Goal: Complete application form: Complete application form

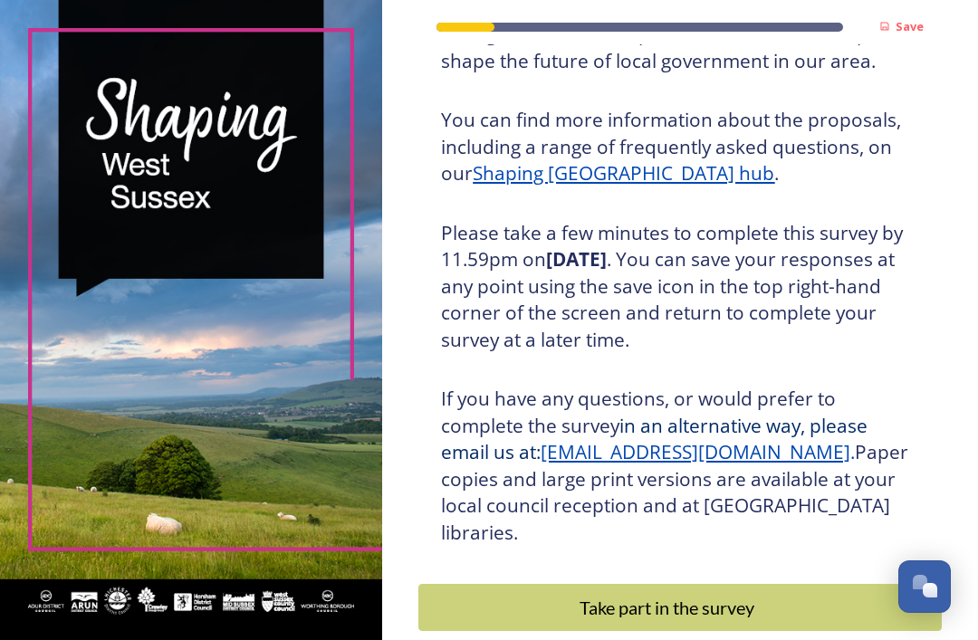
click at [559, 171] on u "Shaping [GEOGRAPHIC_DATA] hub" at bounding box center [623, 172] width 301 height 25
click at [629, 594] on div "Take part in the survey" at bounding box center [666, 607] width 477 height 27
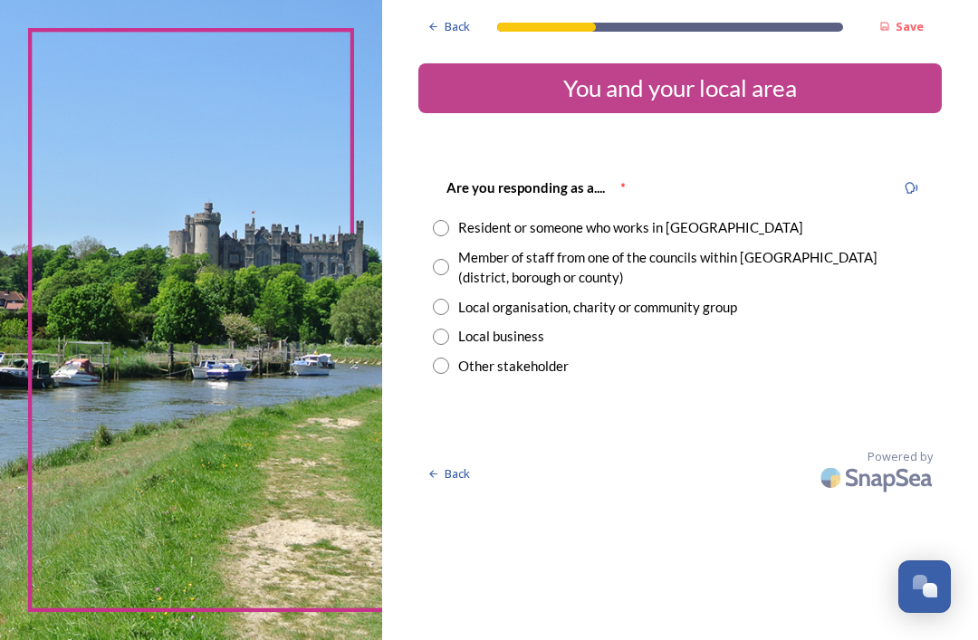
click at [449, 228] on input "radio" at bounding box center [441, 228] width 16 height 16
radio input "true"
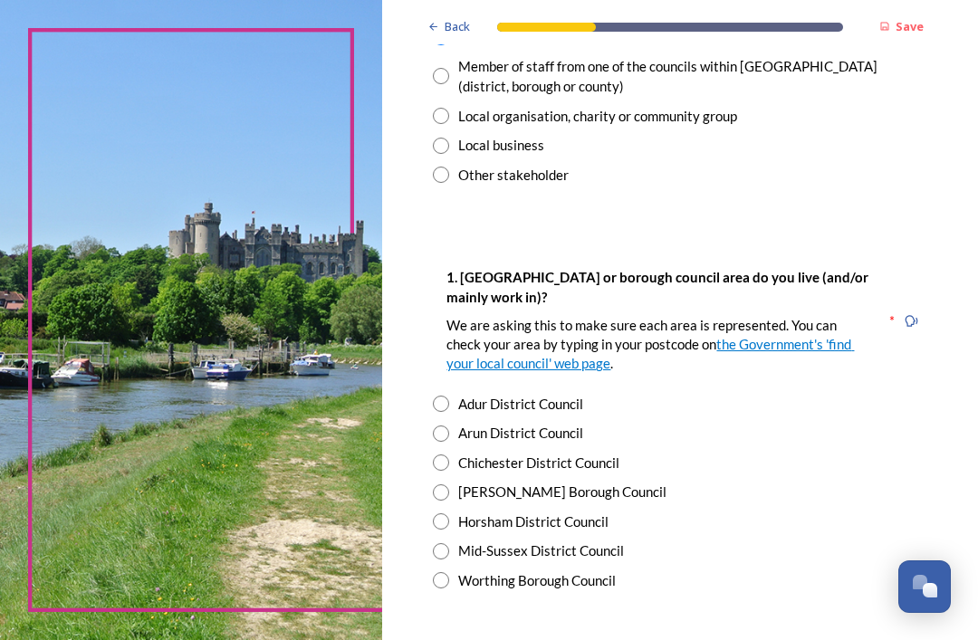
scroll to position [192, 0]
click at [444, 483] on input "radio" at bounding box center [441, 491] width 16 height 16
radio input "true"
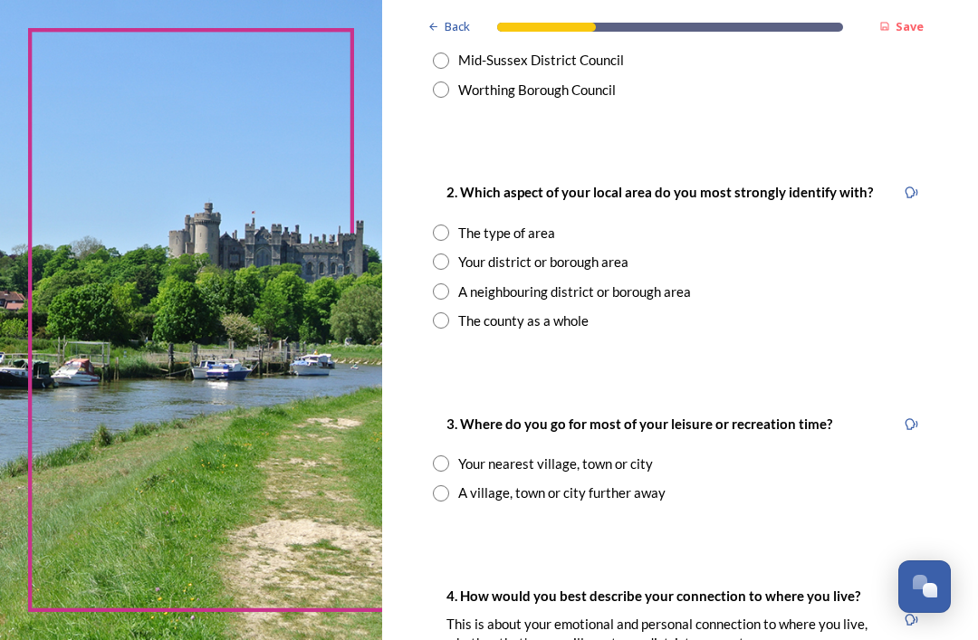
scroll to position [688, 0]
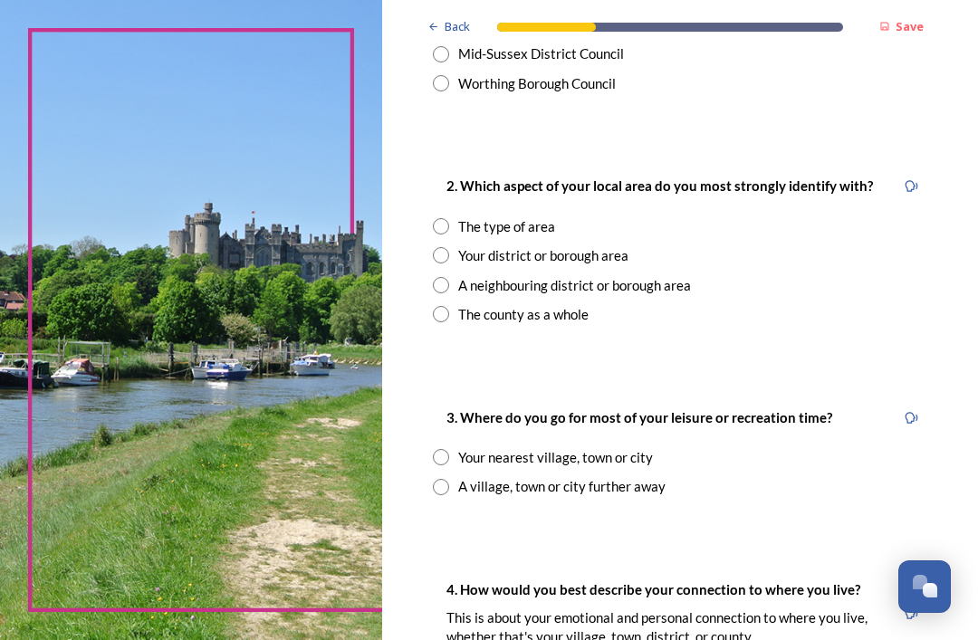
click at [444, 218] on input "radio" at bounding box center [441, 226] width 16 height 16
radio input "true"
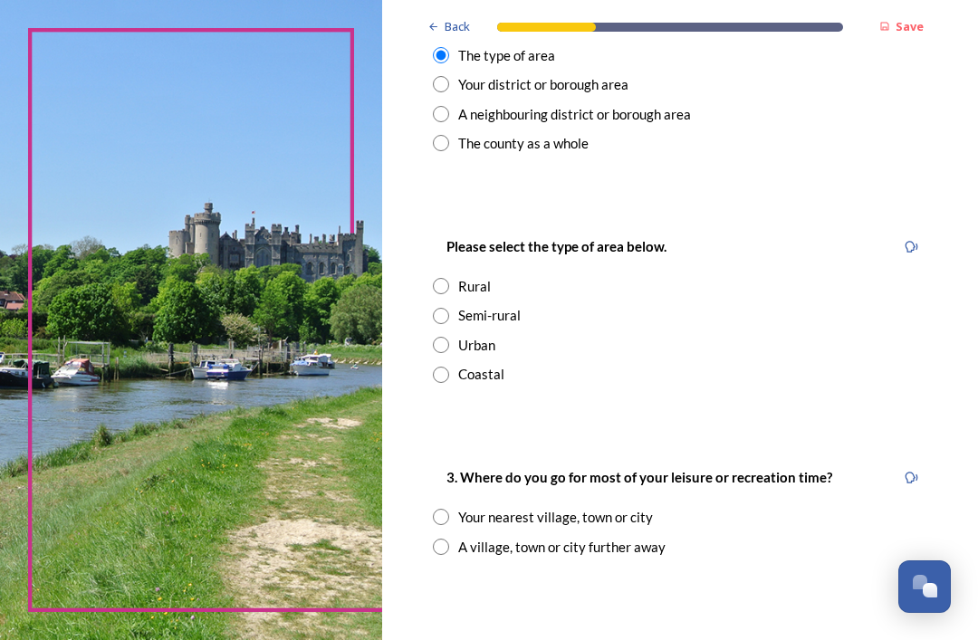
scroll to position [860, 0]
click at [444, 310] on input "radio" at bounding box center [441, 315] width 16 height 16
radio input "true"
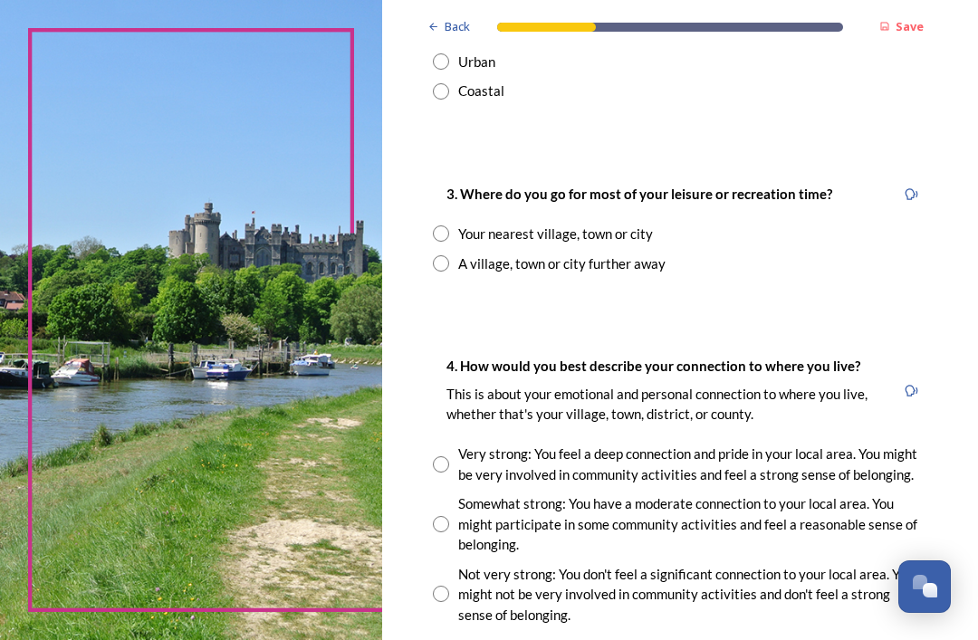
scroll to position [1142, 0]
click at [449, 229] on input "radio" at bounding box center [441, 233] width 16 height 16
radio input "true"
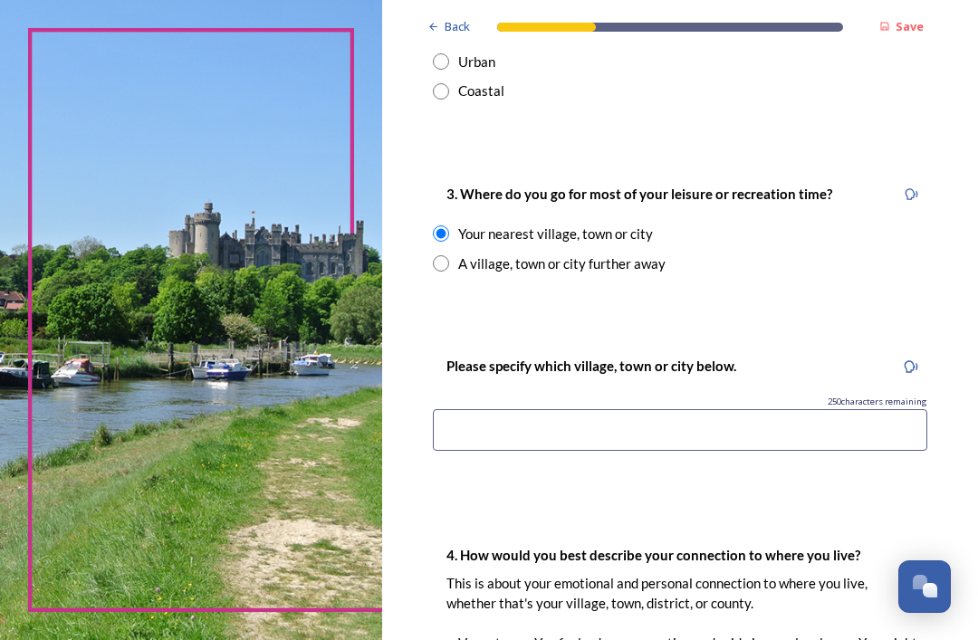
click at [478, 409] on input at bounding box center [680, 430] width 494 height 42
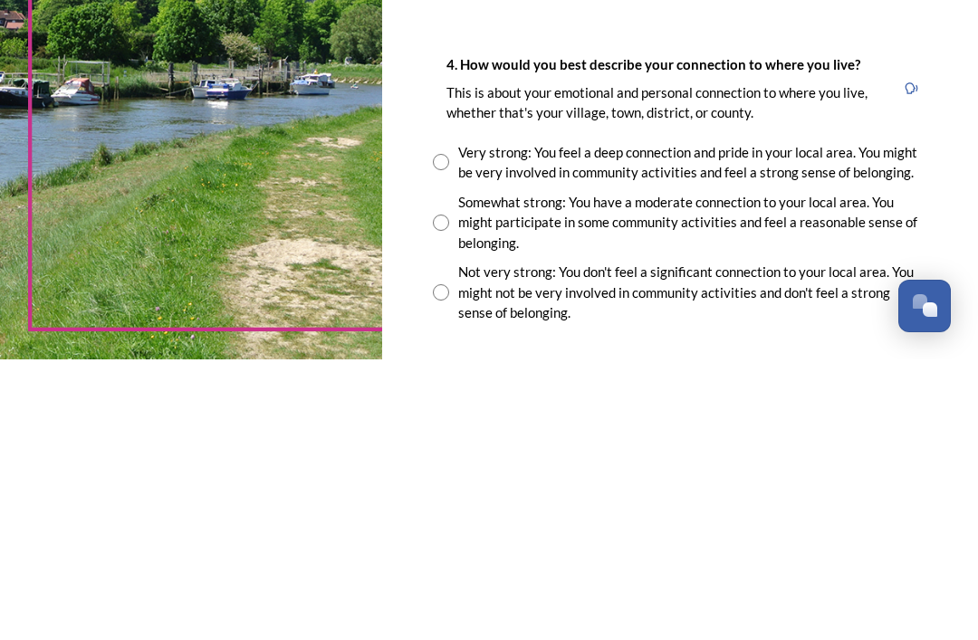
scroll to position [58, 0]
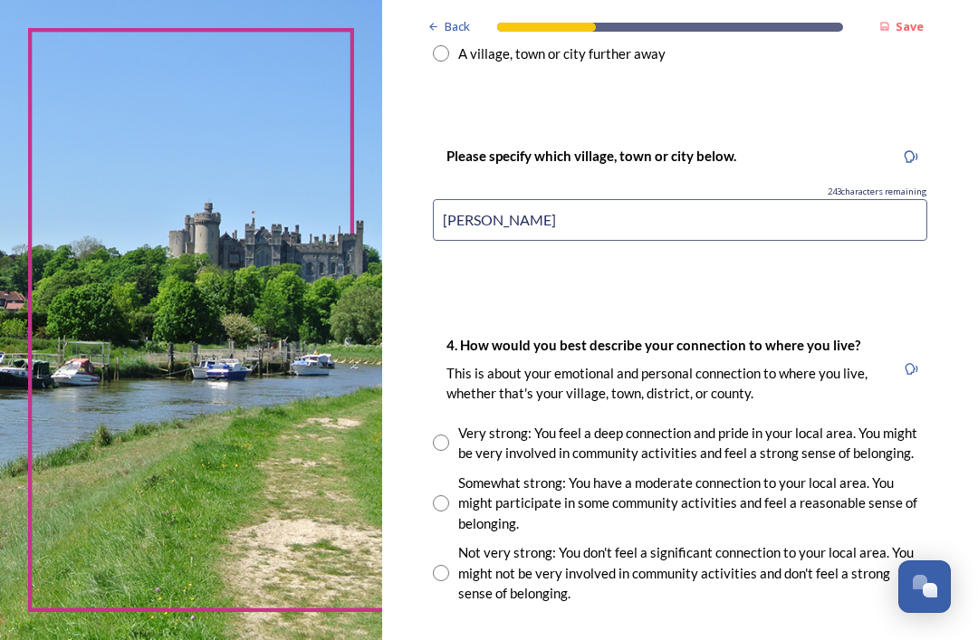
type input "Crawley"
click at [449, 565] on input "radio" at bounding box center [441, 573] width 16 height 16
radio input "true"
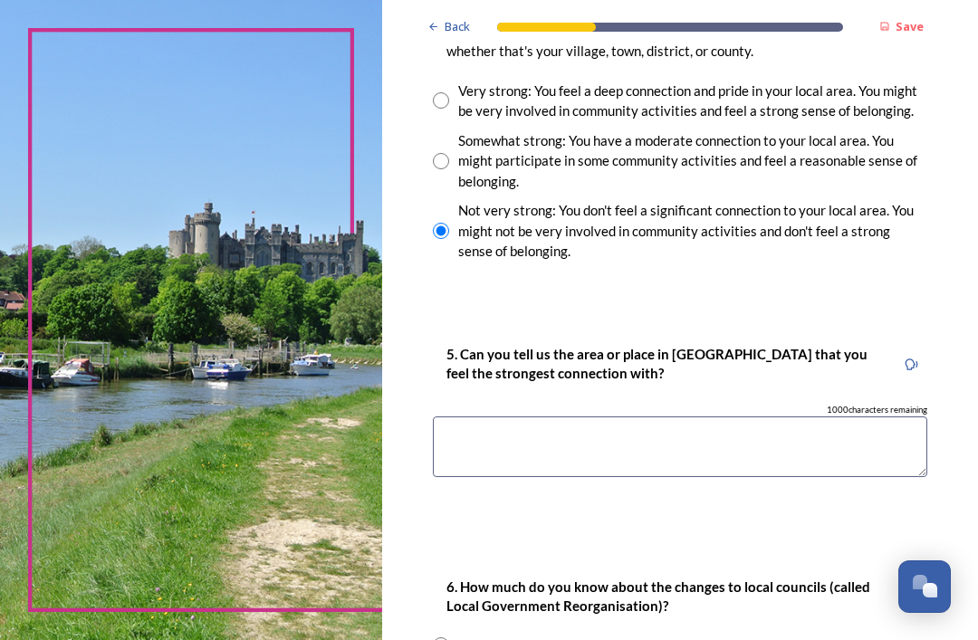
scroll to position [1703, 0]
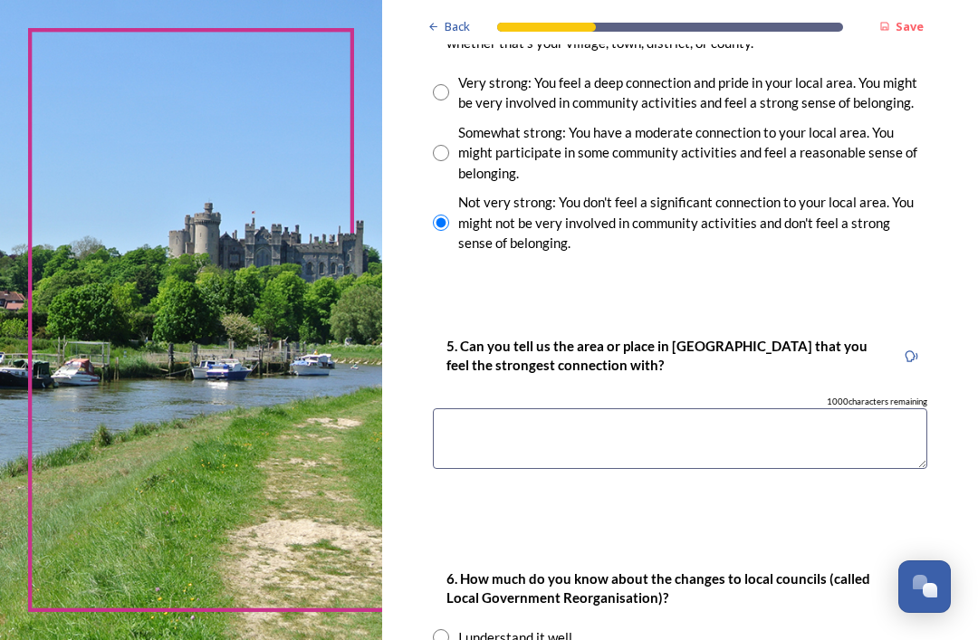
click at [477, 408] on textarea at bounding box center [680, 438] width 494 height 61
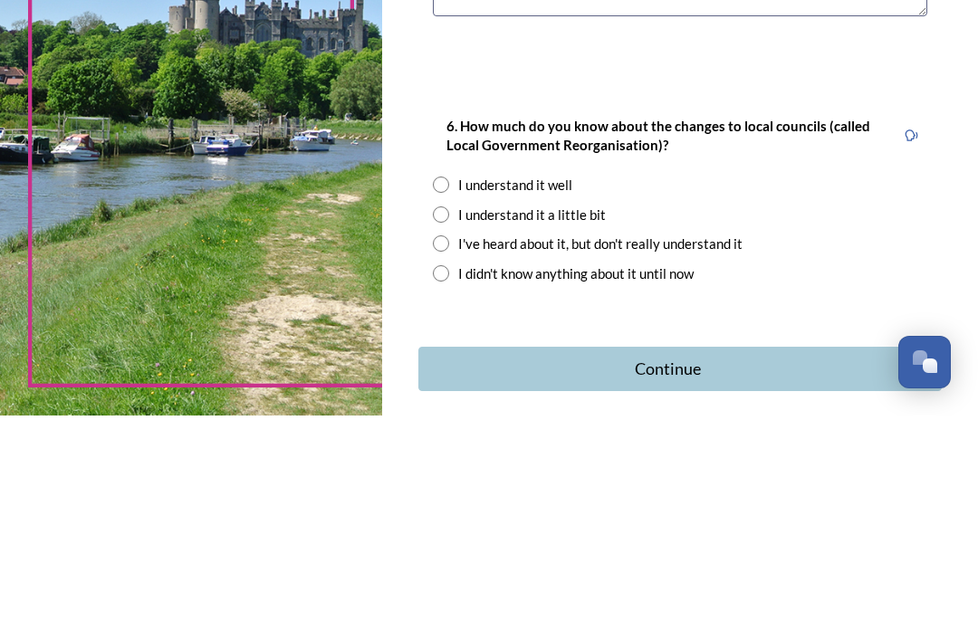
scroll to position [1930, 0]
type textarea "Tinsley Green"
click at [449, 402] on input "radio" at bounding box center [441, 410] width 16 height 16
radio input "true"
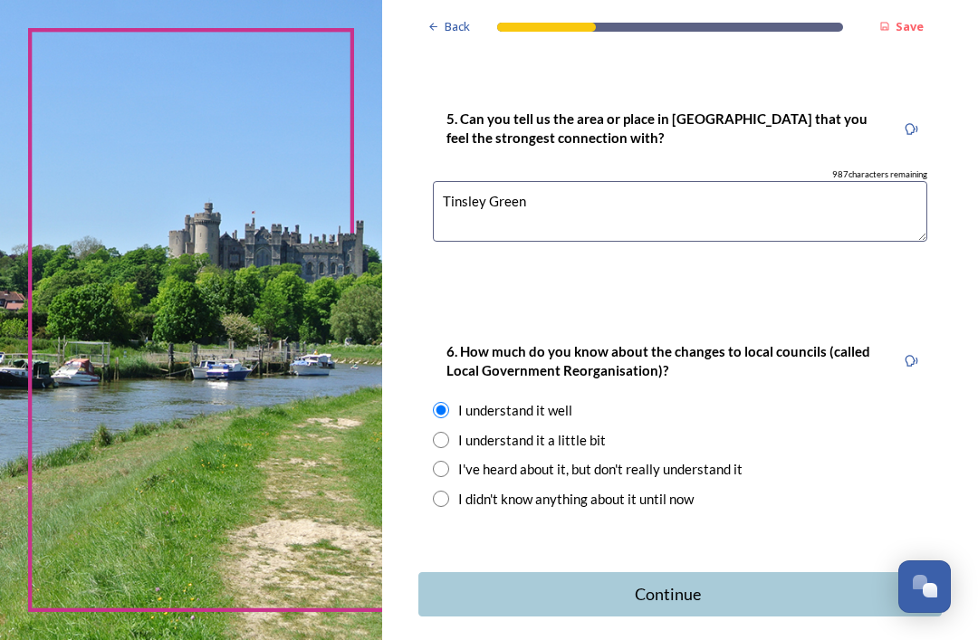
click at [680, 582] on div "Continue" at bounding box center [667, 594] width 478 height 24
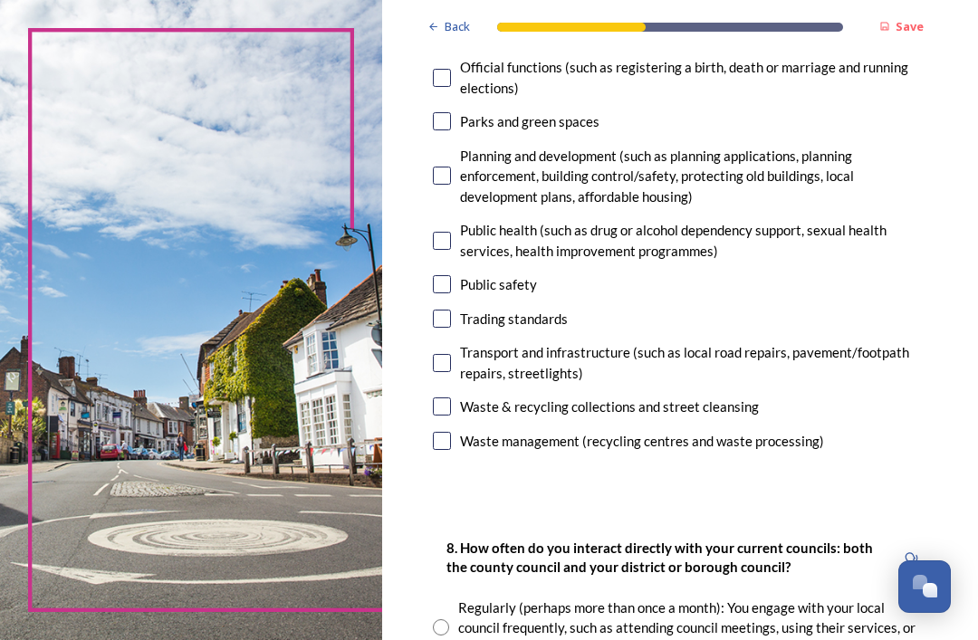
scroll to position [683, 0]
click at [447, 431] on input "checkbox" at bounding box center [442, 440] width 18 height 18
checkbox input "true"
click at [451, 396] on input "checkbox" at bounding box center [442, 405] width 18 height 18
checkbox input "true"
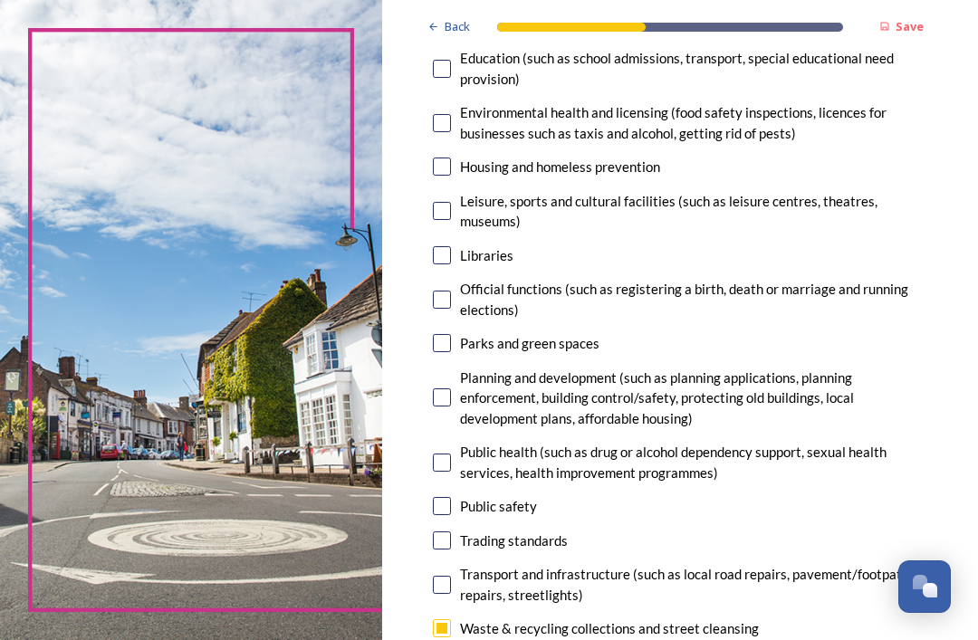
scroll to position [460, 0]
click at [451, 334] on input "checkbox" at bounding box center [442, 343] width 18 height 18
checkbox input "true"
click at [446, 576] on input "checkbox" at bounding box center [442, 585] width 18 height 18
checkbox input "true"
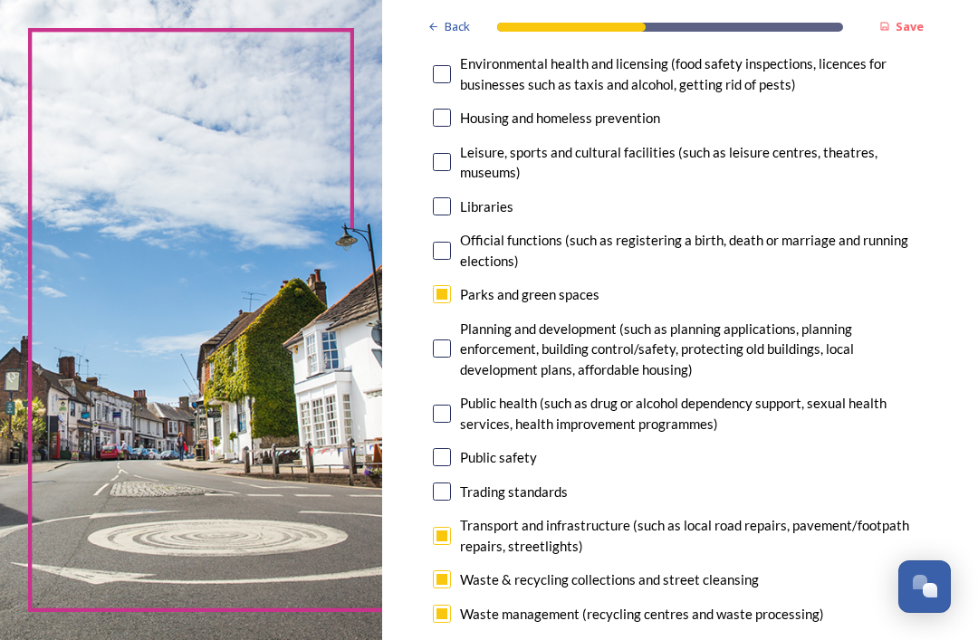
scroll to position [509, 0]
click at [449, 153] on input "checkbox" at bounding box center [442, 162] width 18 height 18
checkbox input "true"
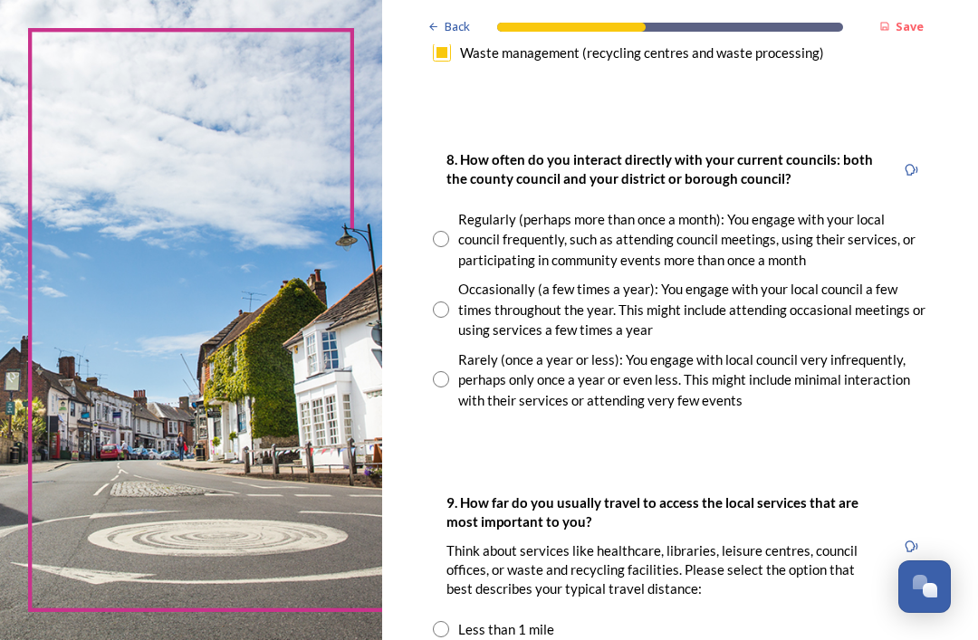
scroll to position [1078, 0]
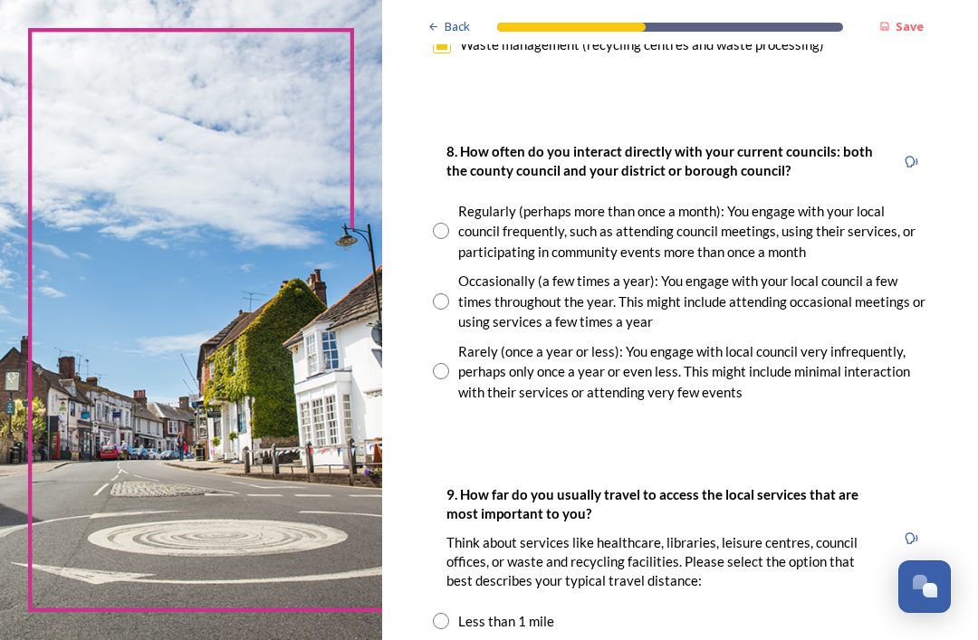
click at [449, 293] on input "radio" at bounding box center [441, 301] width 16 height 16
radio input "true"
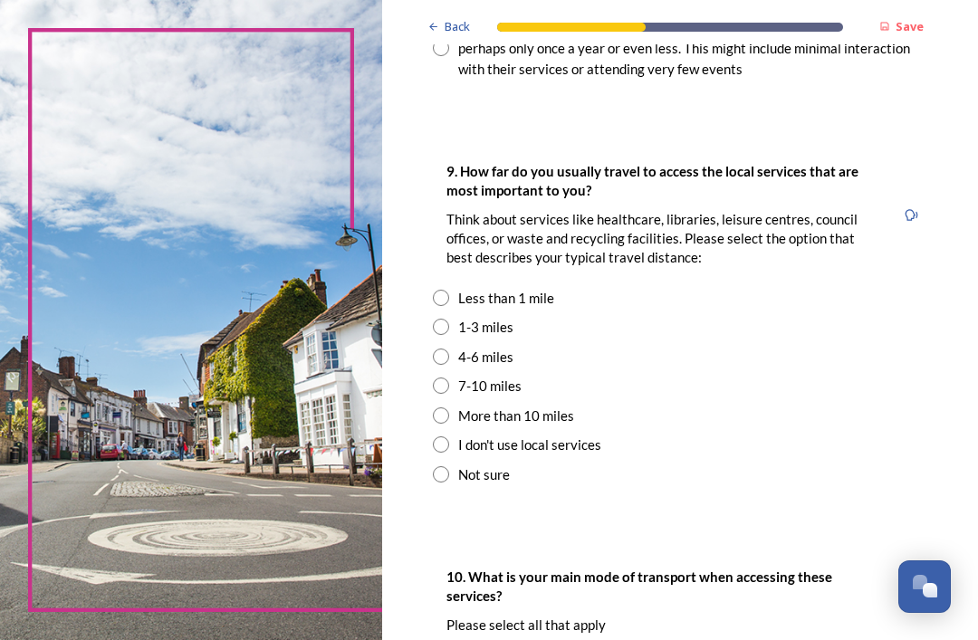
scroll to position [1401, 0]
click at [449, 319] on input "radio" at bounding box center [441, 327] width 16 height 16
radio input "true"
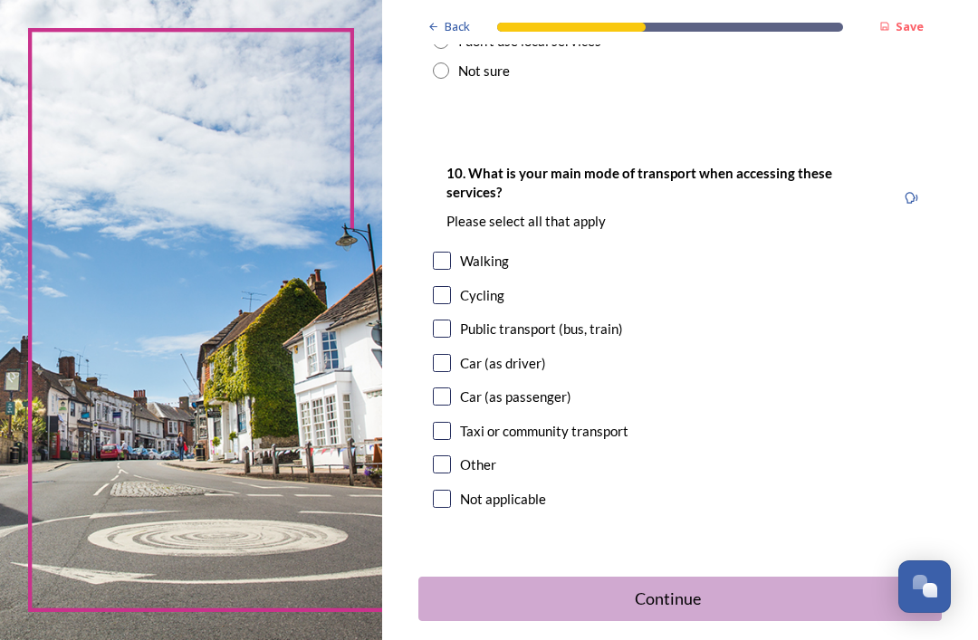
scroll to position [1804, 0]
click at [451, 355] on input "checkbox" at bounding box center [442, 364] width 18 height 18
checkbox input "true"
click at [435, 232] on div "10. What is your main mode of transport when accessing these services? Please s…" at bounding box center [679, 338] width 523 height 387
click at [449, 320] on input "checkbox" at bounding box center [442, 329] width 18 height 18
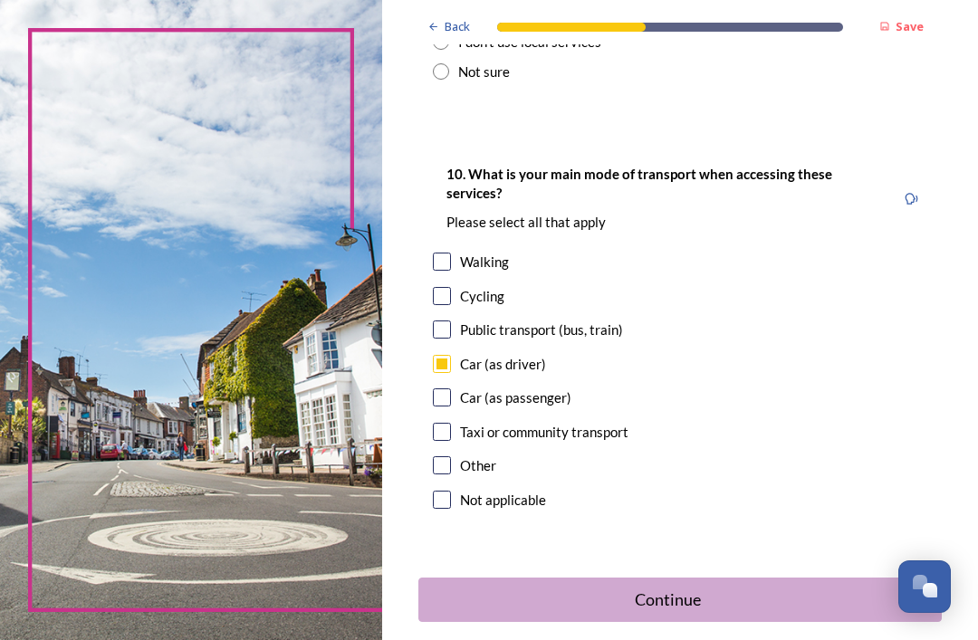
checkbox input "true"
click at [676, 587] on div "Continue" at bounding box center [667, 599] width 478 height 24
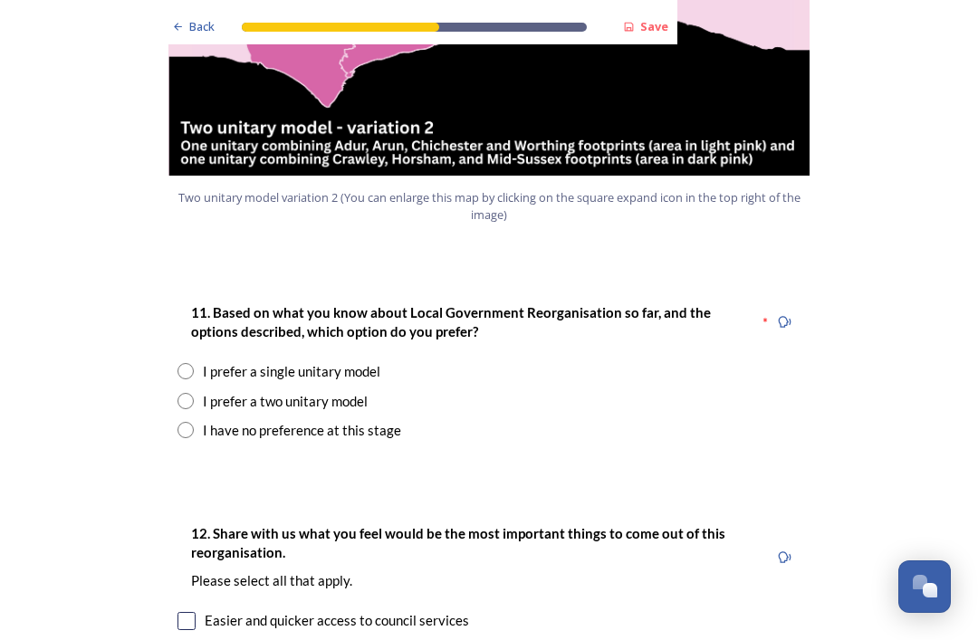
scroll to position [2231, 0]
click at [186, 422] on input "radio" at bounding box center [185, 430] width 16 height 16
radio input "true"
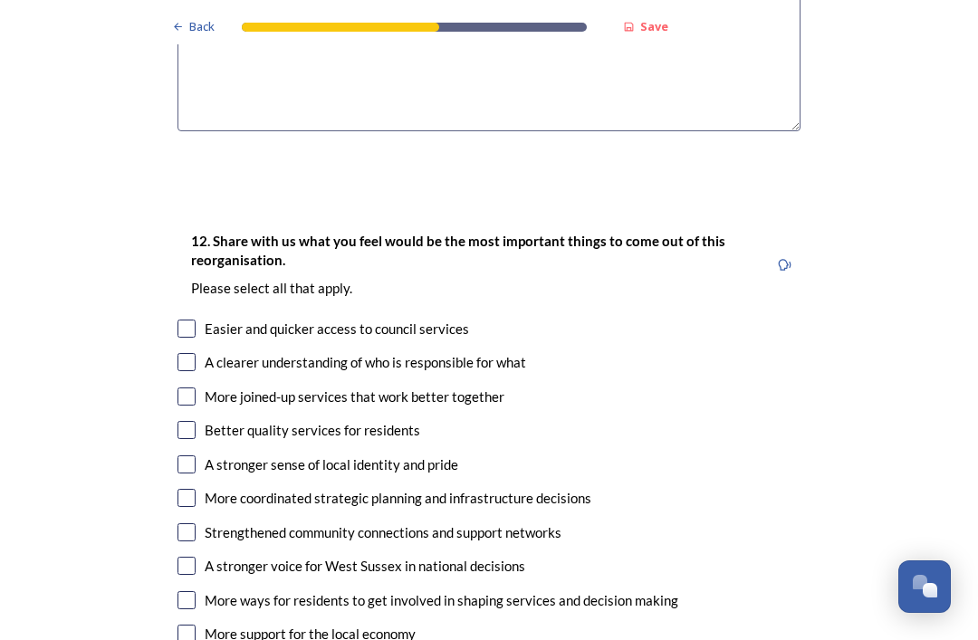
scroll to position [2913, 0]
click at [186, 320] on input "checkbox" at bounding box center [186, 329] width 18 height 18
checkbox input "true"
click at [183, 354] on input "checkbox" at bounding box center [186, 363] width 18 height 18
checkbox input "true"
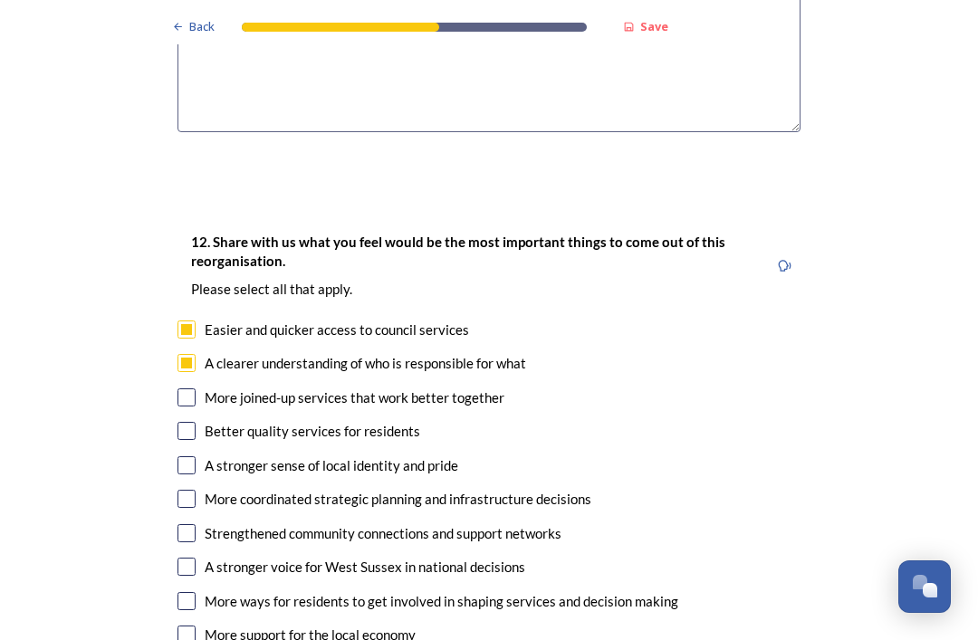
click at [190, 422] on input "checkbox" at bounding box center [186, 431] width 18 height 18
checkbox input "true"
click at [177, 456] on input "checkbox" at bounding box center [186, 465] width 18 height 18
checkbox input "true"
click at [179, 490] on input "checkbox" at bounding box center [186, 499] width 18 height 18
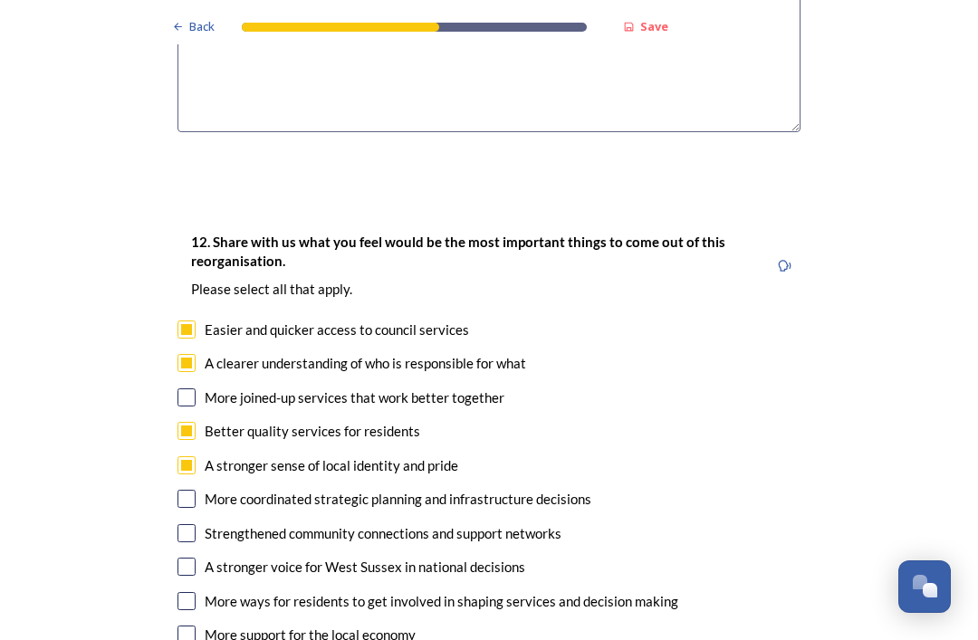
checkbox input "true"
click at [189, 388] on input "checkbox" at bounding box center [186, 397] width 18 height 18
checkbox input "true"
click at [186, 524] on input "checkbox" at bounding box center [186, 533] width 18 height 18
checkbox input "true"
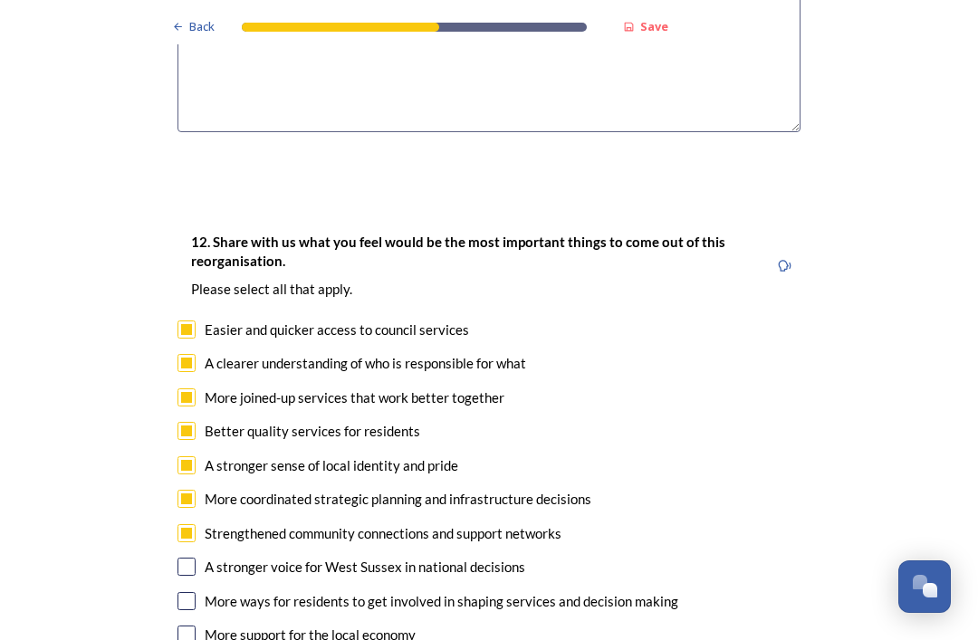
click at [184, 625] on input "checkbox" at bounding box center [186, 634] width 18 height 18
checkbox input "true"
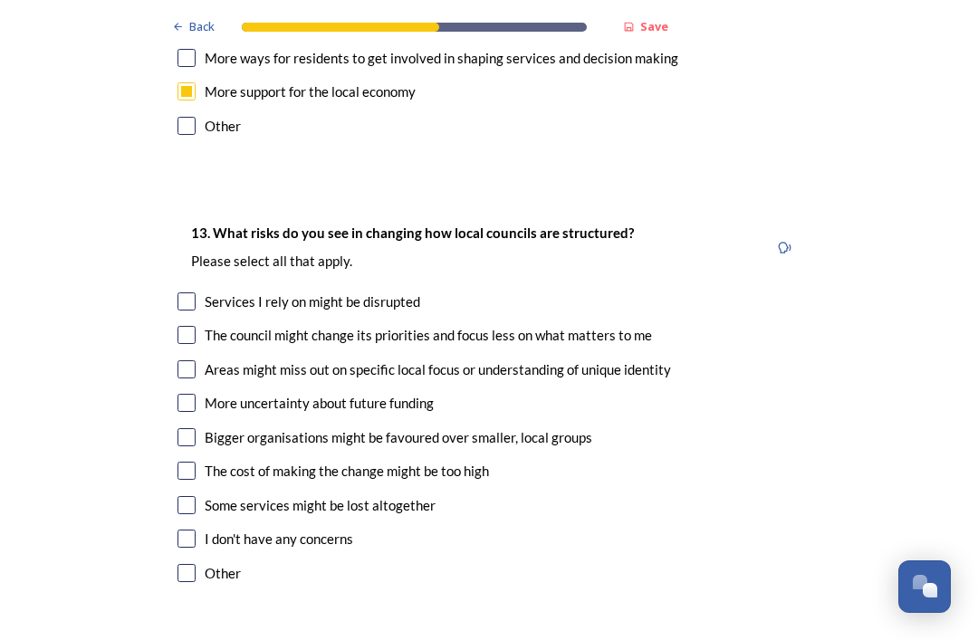
scroll to position [3456, 0]
click at [181, 292] on input "checkbox" at bounding box center [186, 301] width 18 height 18
checkbox input "true"
click at [190, 326] on input "checkbox" at bounding box center [186, 335] width 18 height 18
checkbox input "true"
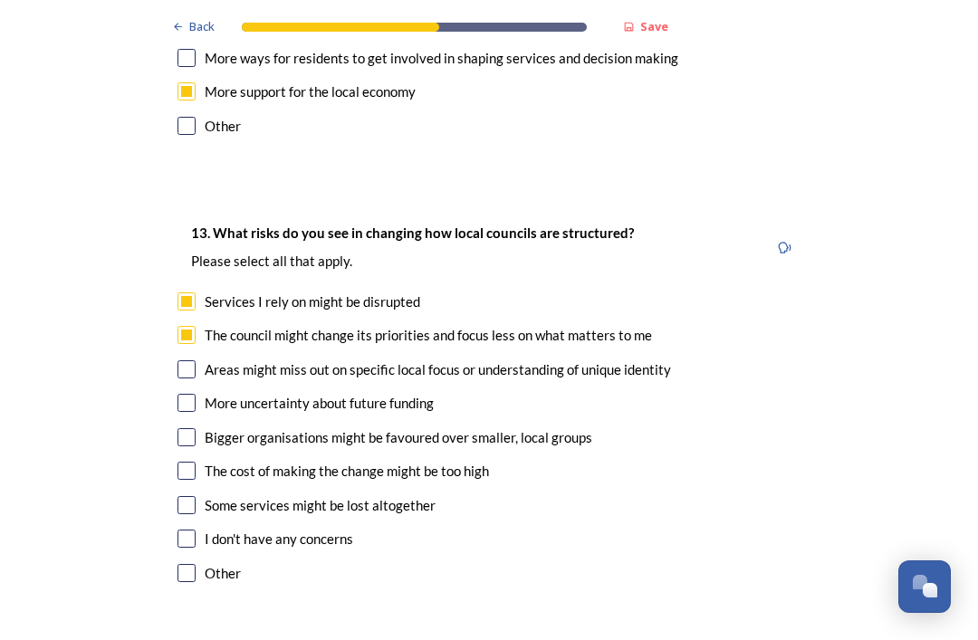
click at [181, 394] on input "checkbox" at bounding box center [186, 403] width 18 height 18
checkbox input "true"
click at [180, 462] on input "checkbox" at bounding box center [186, 471] width 18 height 18
checkbox input "true"
click at [189, 496] on input "checkbox" at bounding box center [186, 505] width 18 height 18
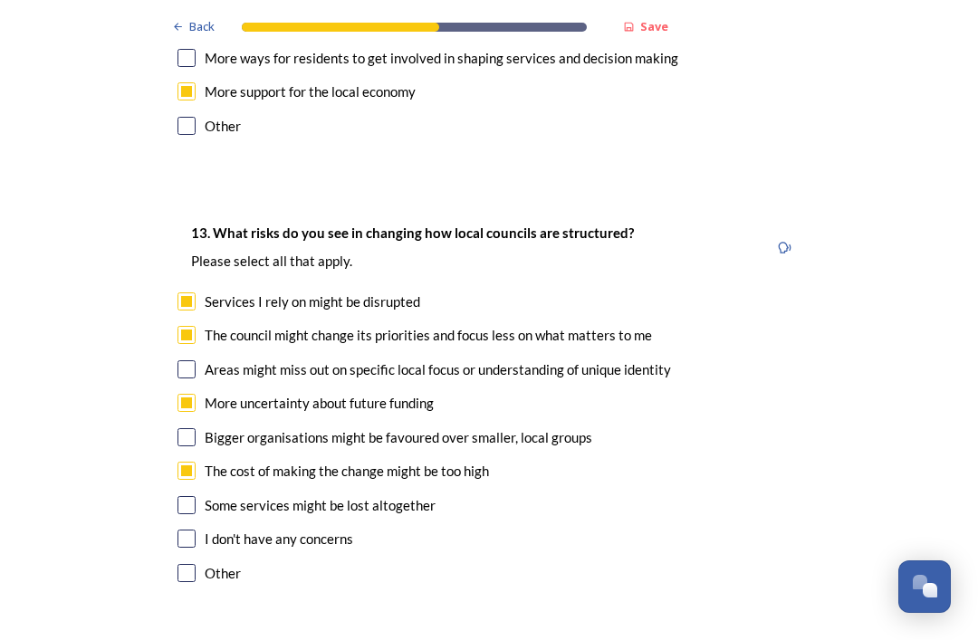
checkbox input "true"
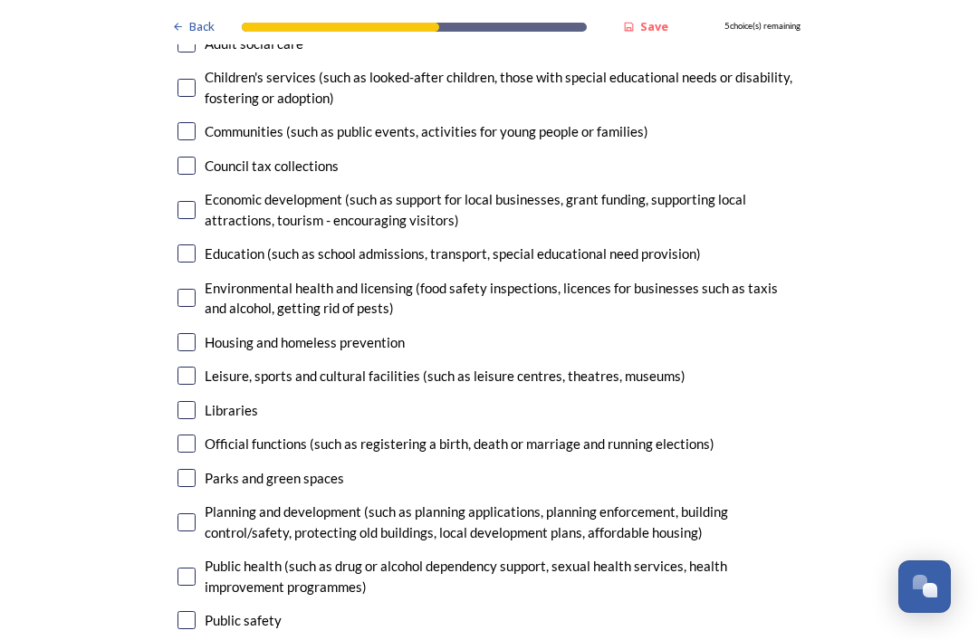
scroll to position [4212, 0]
click at [184, 470] on input "checkbox" at bounding box center [186, 479] width 18 height 18
checkbox input "true"
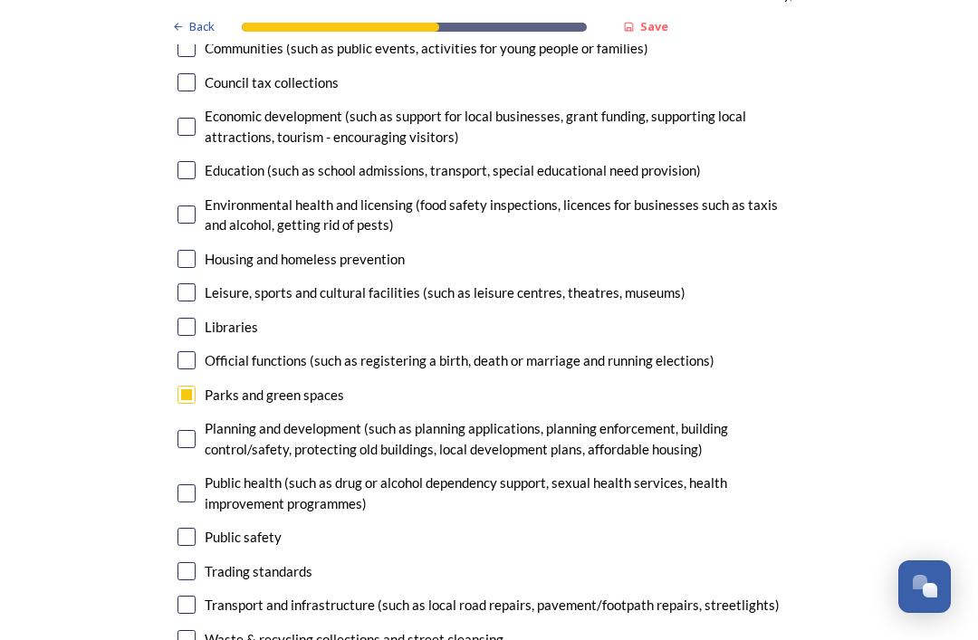
scroll to position [4296, 0]
click at [173, 456] on div "14. Council services will continue, no matter what the local government structu…" at bounding box center [489, 258] width 652 height 895
click at [195, 596] on input "checkbox" at bounding box center [186, 605] width 18 height 18
checkbox input "true"
click at [186, 630] on input "checkbox" at bounding box center [186, 639] width 18 height 18
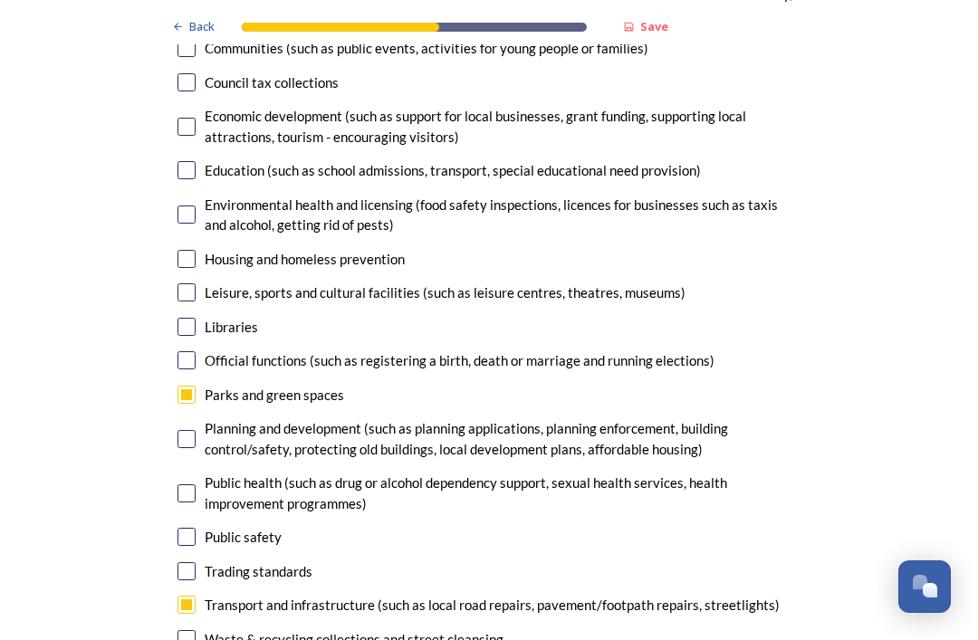
checkbox input "true"
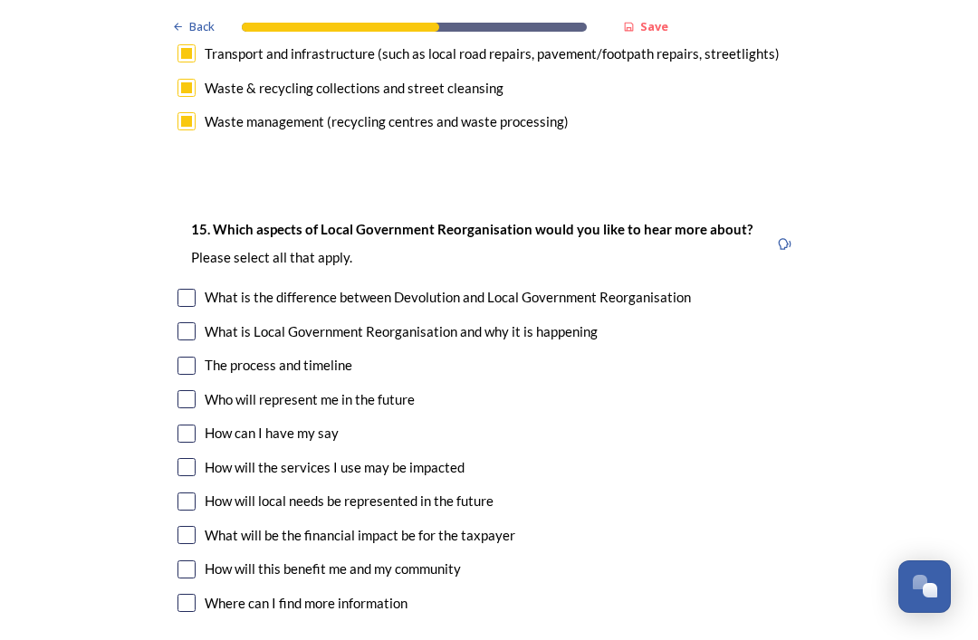
scroll to position [4847, 0]
click at [178, 560] on input "checkbox" at bounding box center [186, 569] width 18 height 18
checkbox input "true"
click at [185, 526] on input "checkbox" at bounding box center [186, 535] width 18 height 18
checkbox input "true"
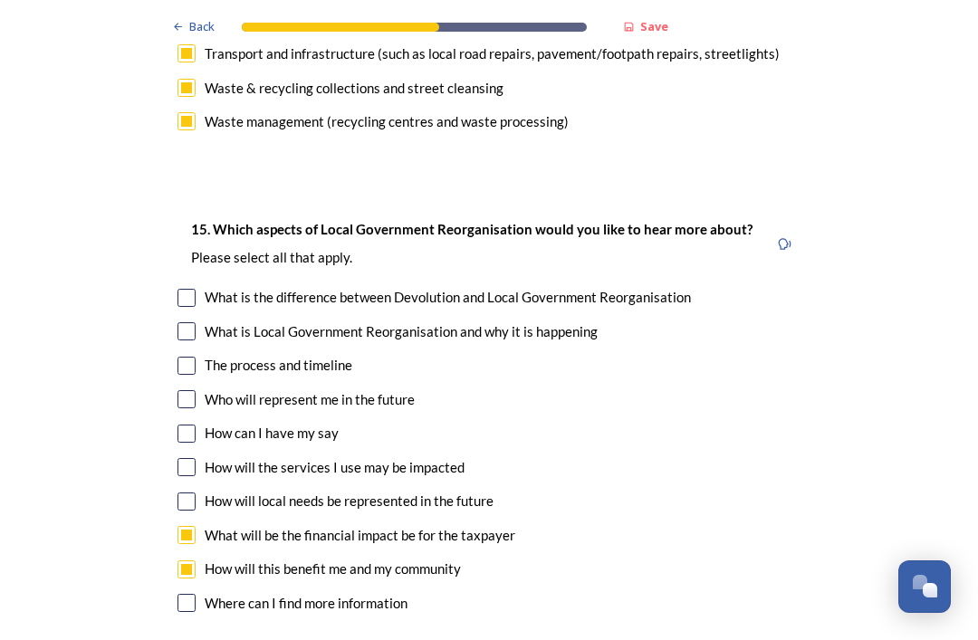
click at [178, 458] on input "checkbox" at bounding box center [186, 467] width 18 height 18
checkbox input "true"
click at [184, 390] on input "checkbox" at bounding box center [186, 399] width 18 height 18
checkbox input "true"
click at [181, 357] on input "checkbox" at bounding box center [186, 366] width 18 height 18
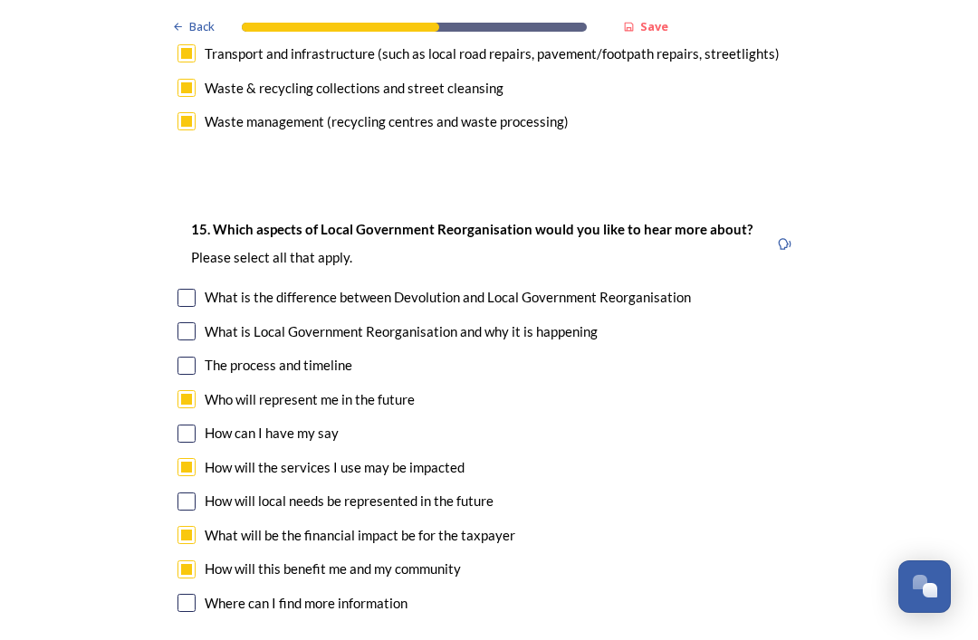
checkbox input "true"
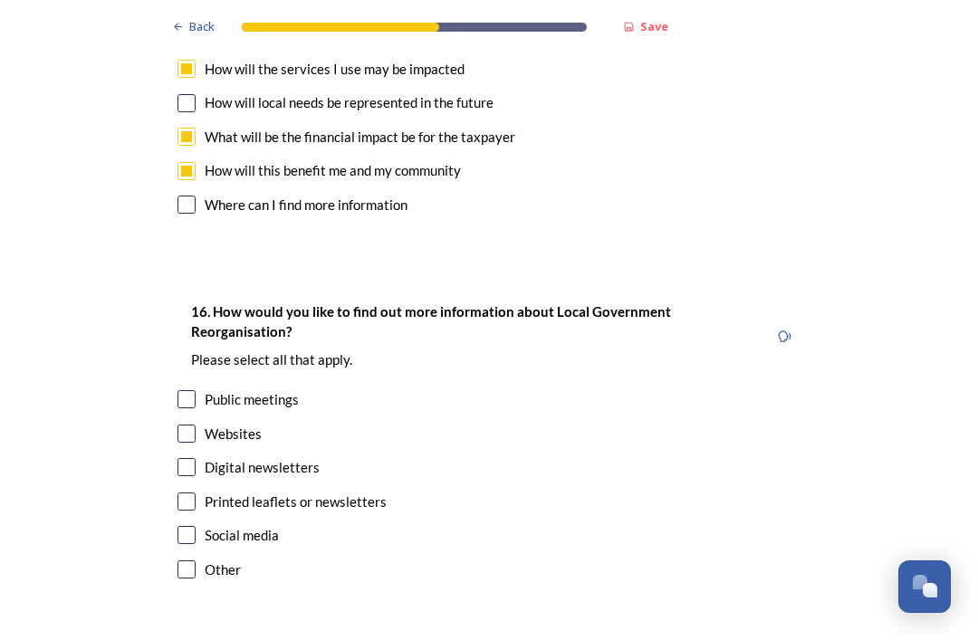
scroll to position [5245, 0]
click at [187, 459] on input "checkbox" at bounding box center [186, 468] width 18 height 18
checkbox input "true"
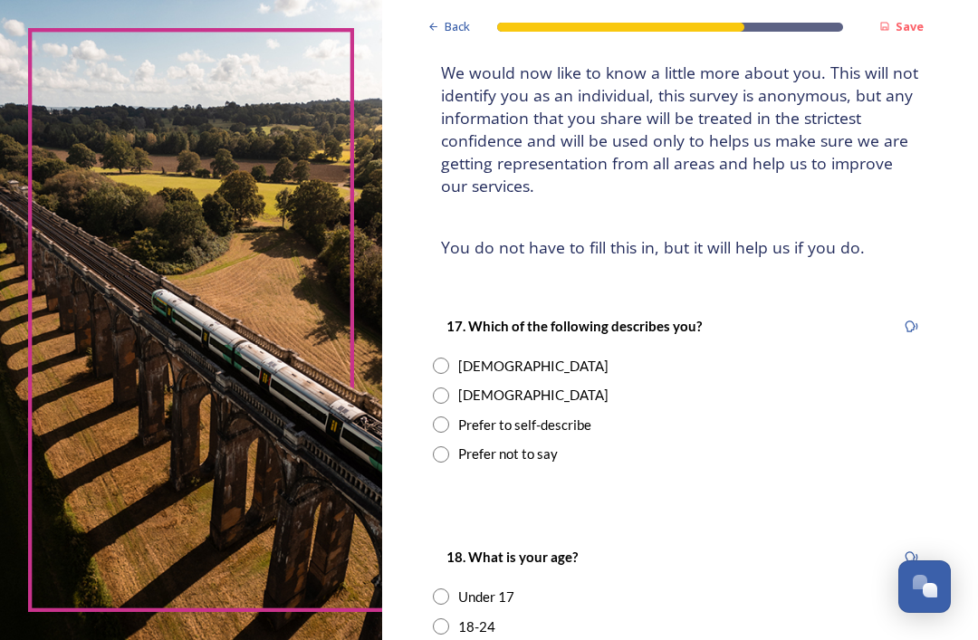
scroll to position [117, 0]
click at [449, 387] on input "radio" at bounding box center [441, 395] width 16 height 16
radio input "true"
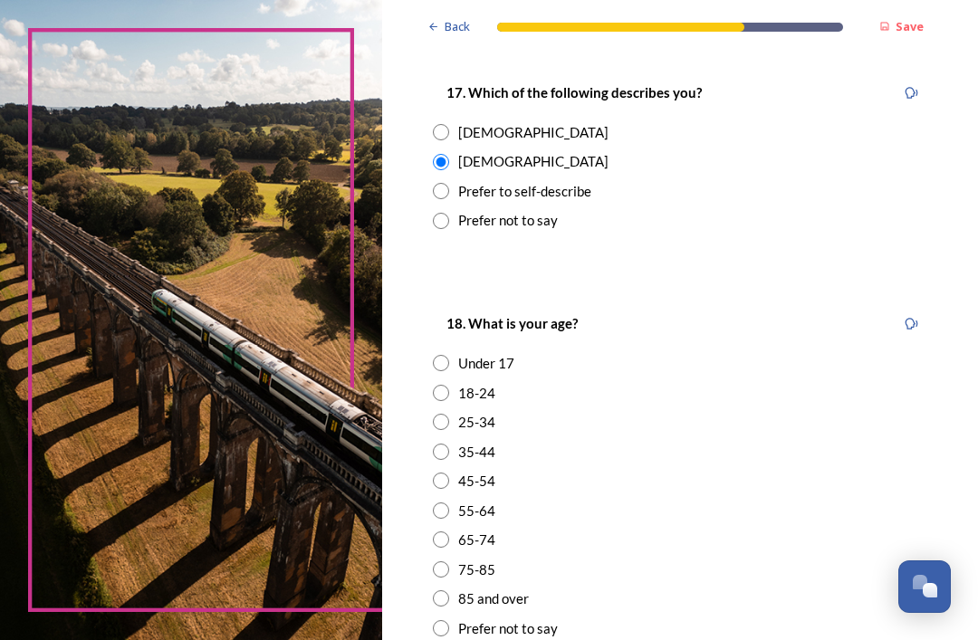
scroll to position [350, 0]
click at [446, 531] on input "radio" at bounding box center [441, 539] width 16 height 16
radio input "true"
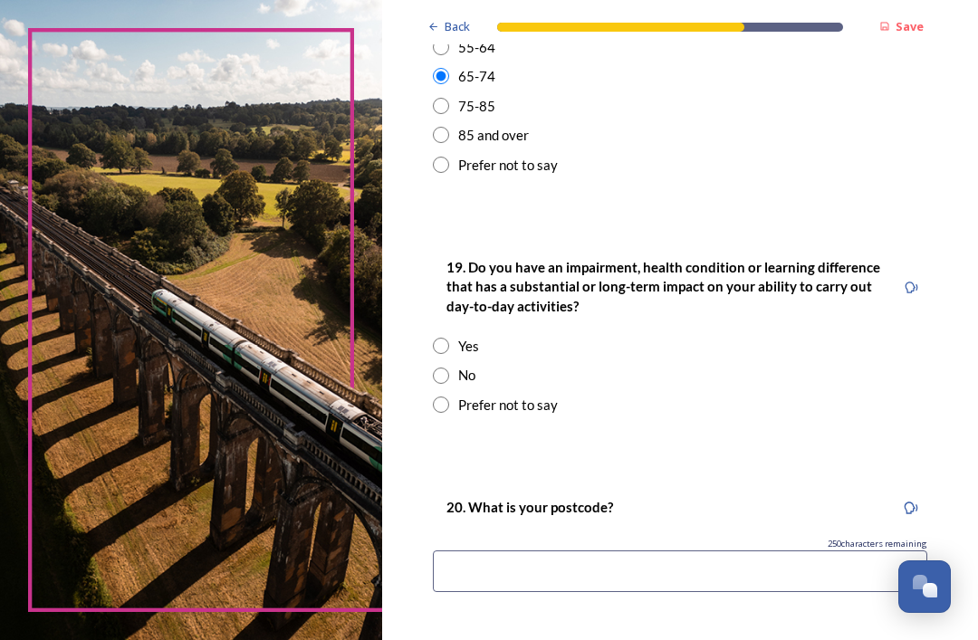
scroll to position [814, 0]
click at [449, 368] on input "radio" at bounding box center [441, 376] width 16 height 16
radio input "true"
click at [501, 550] on input at bounding box center [680, 571] width 494 height 42
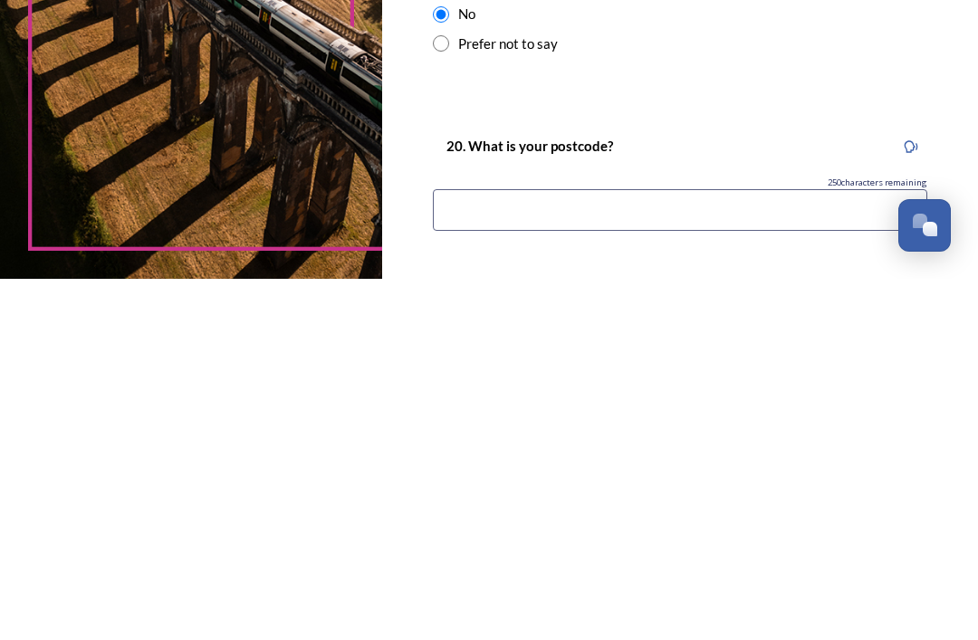
type input "RH10 3NW"
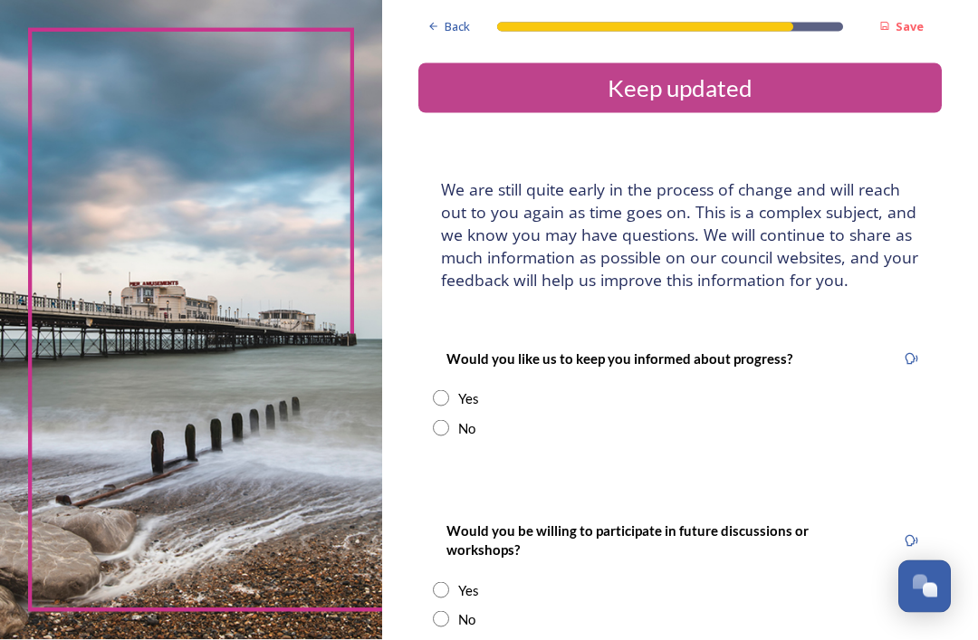
scroll to position [0, 0]
click at [448, 406] on input "radio" at bounding box center [441, 398] width 16 height 16
radio input "true"
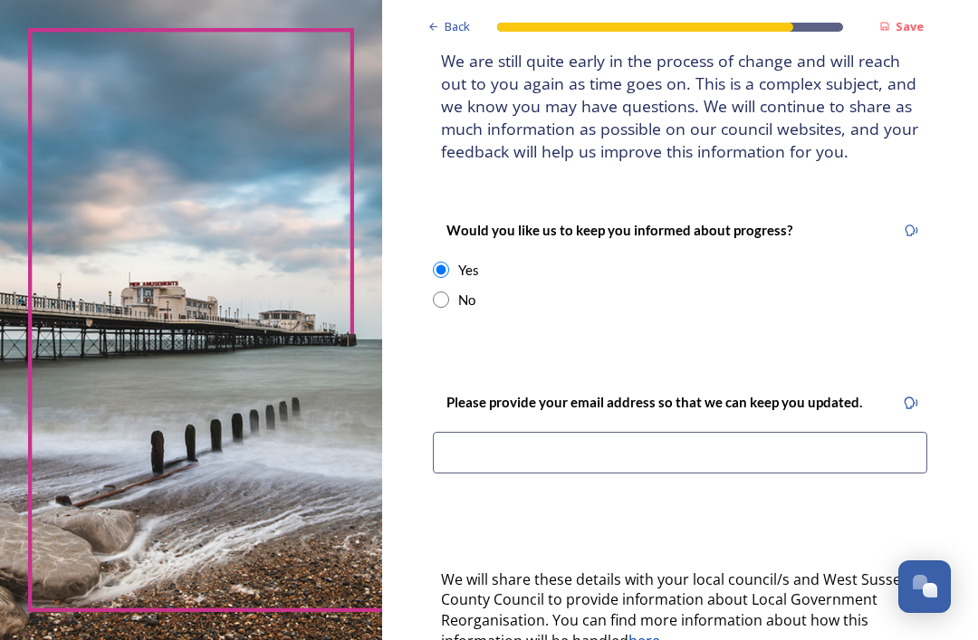
scroll to position [145, 0]
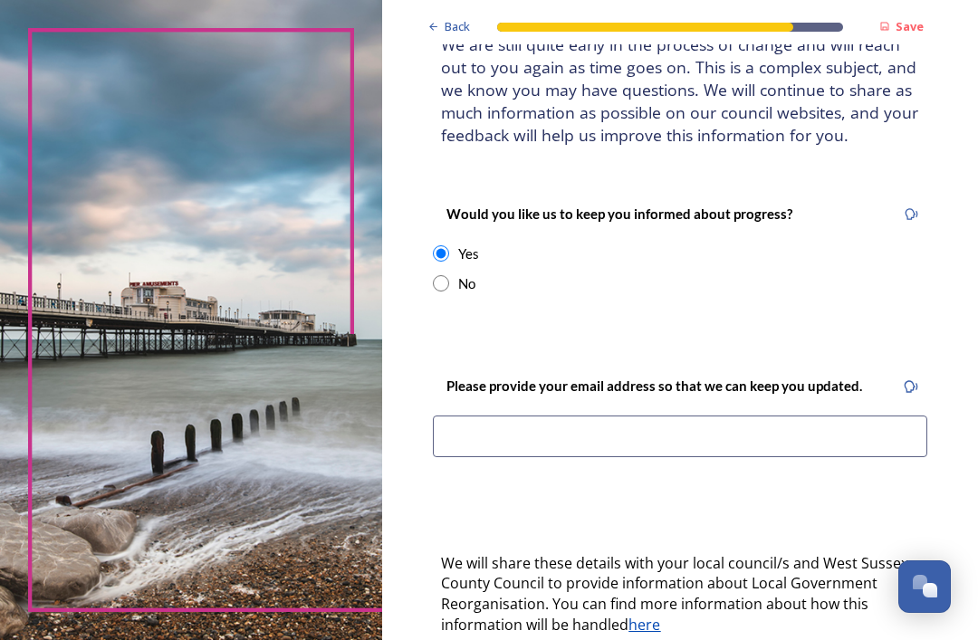
click at [468, 457] on input at bounding box center [680, 436] width 494 height 42
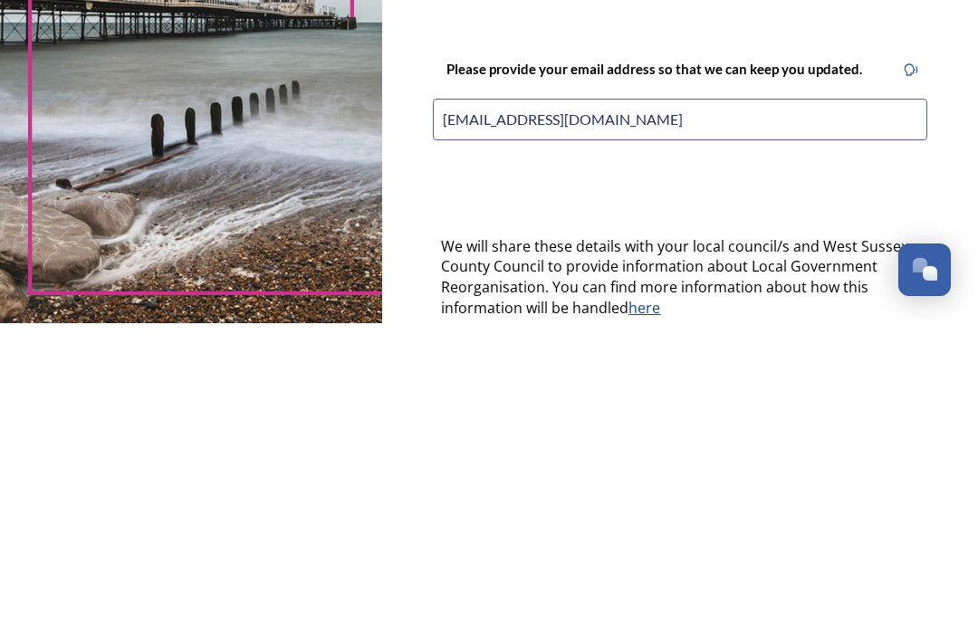
type input "stevedaveleahy@outlook.com"
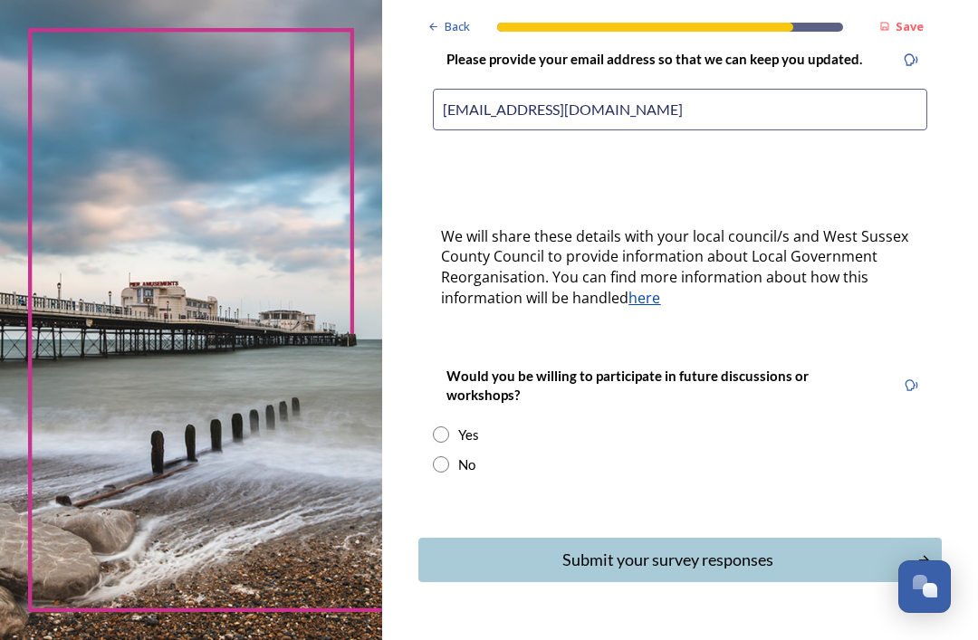
scroll to position [471, 0]
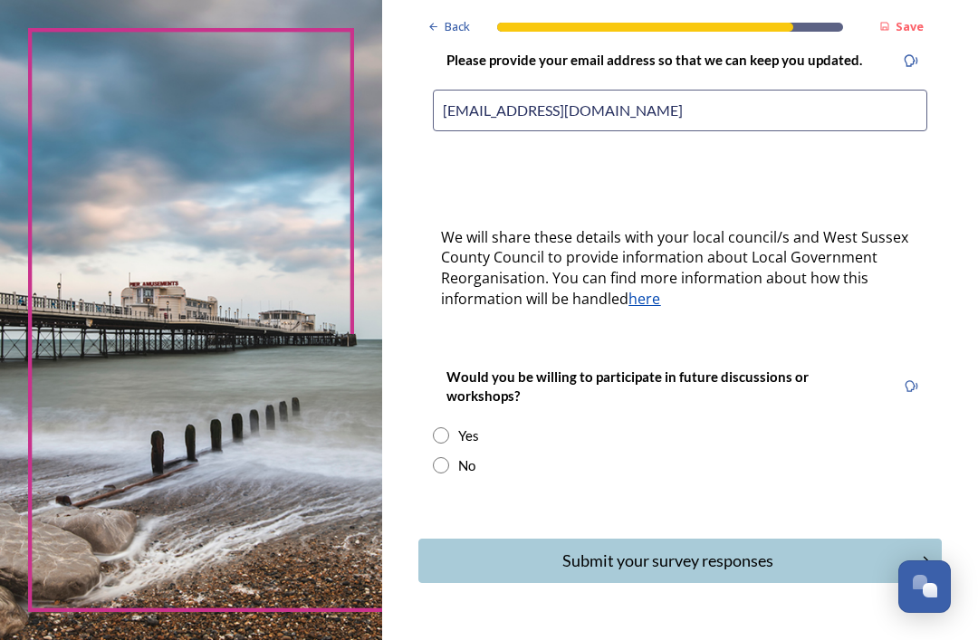
click at [449, 457] on input "radio" at bounding box center [441, 465] width 16 height 16
radio input "true"
click at [692, 549] on div "Submit your survey responses" at bounding box center [667, 561] width 478 height 24
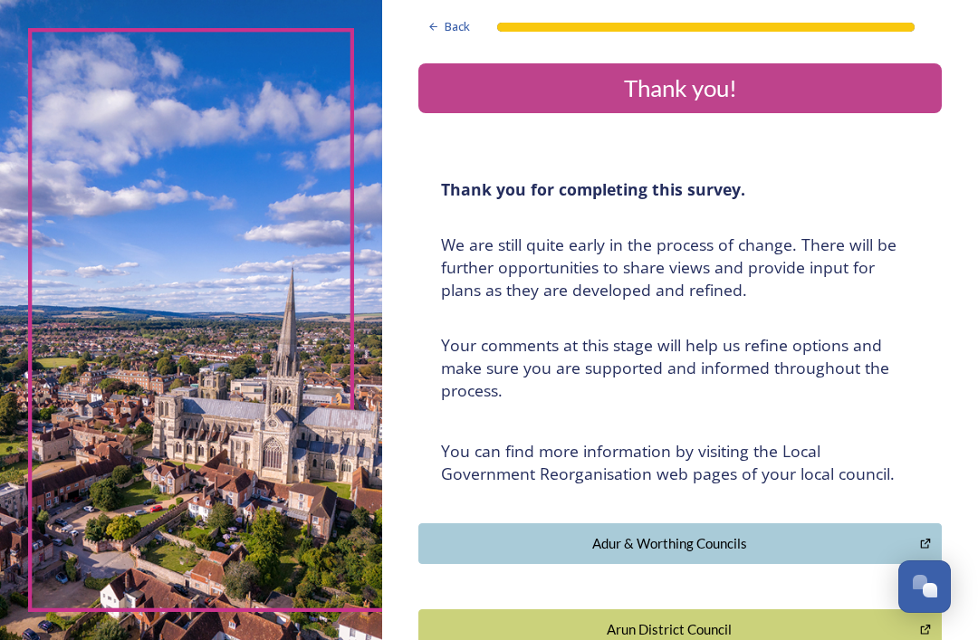
scroll to position [0, 0]
